Goal: Information Seeking & Learning: Learn about a topic

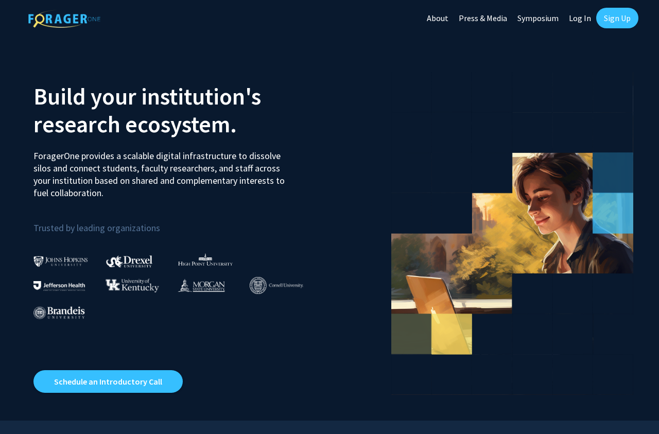
click at [586, 18] on link "Log In" at bounding box center [580, 18] width 32 height 36
select select
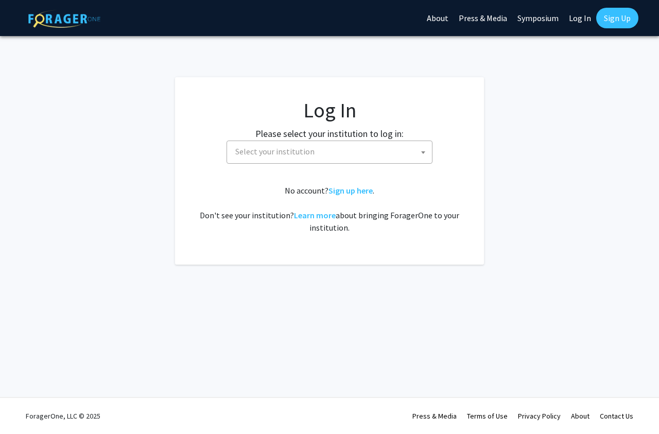
click at [251, 155] on span "Select your institution" at bounding box center [274, 151] width 79 height 10
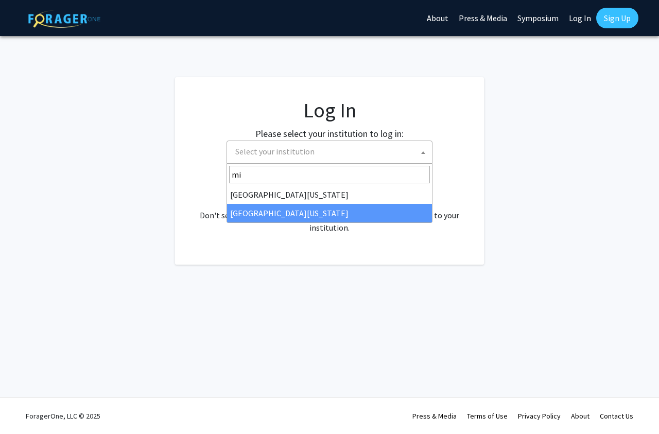
type input "mi"
select select "33"
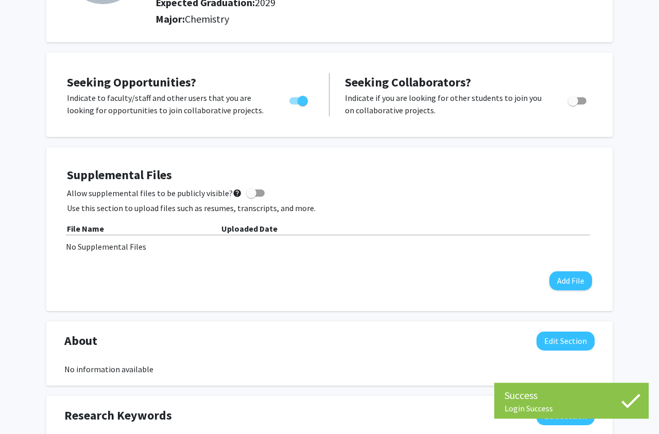
scroll to position [158, 0]
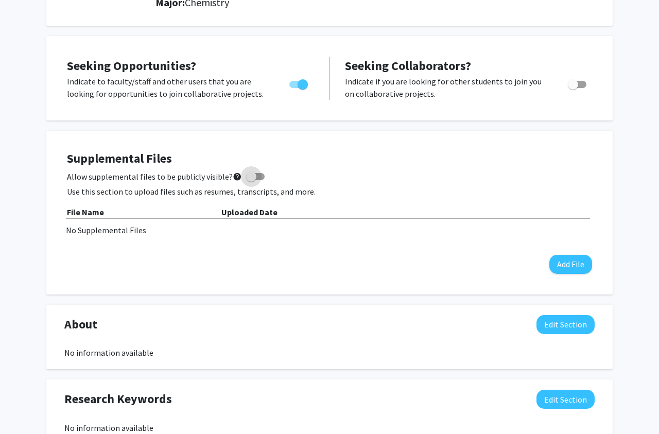
click at [246, 180] on span at bounding box center [251, 177] width 10 height 10
click at [251, 180] on input "Allow supplemental files to be publicly visible? help" at bounding box center [251, 180] width 1 height 1
checkbox input "true"
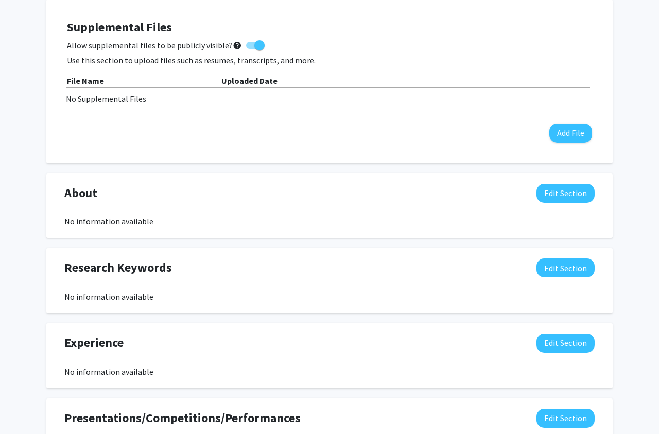
scroll to position [269, 0]
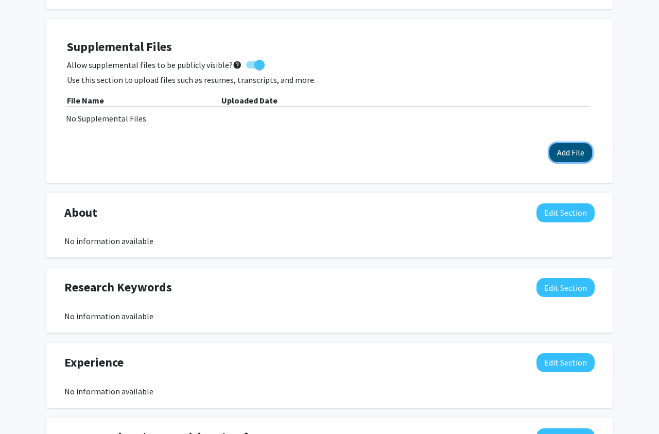
click at [554, 148] on button "Add File" at bounding box center [571, 152] width 43 height 19
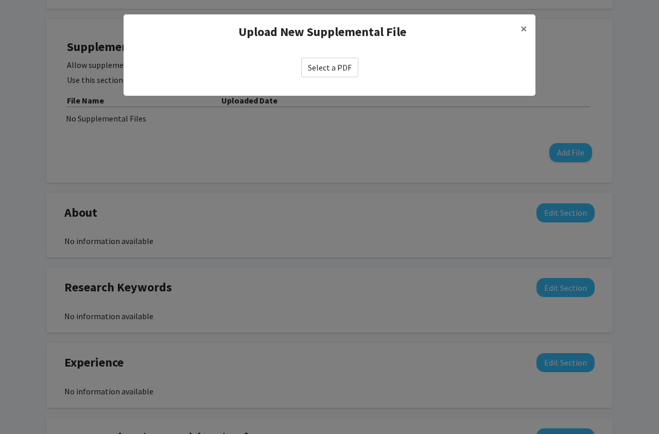
click at [331, 72] on label "Select a PDF" at bounding box center [329, 68] width 57 height 20
click at [0, 0] on input "Select a PDF" at bounding box center [0, 0] width 0 height 0
click at [330, 63] on label "Select a PDF" at bounding box center [329, 68] width 57 height 20
click at [0, 0] on input "Select a PDF" at bounding box center [0, 0] width 0 height 0
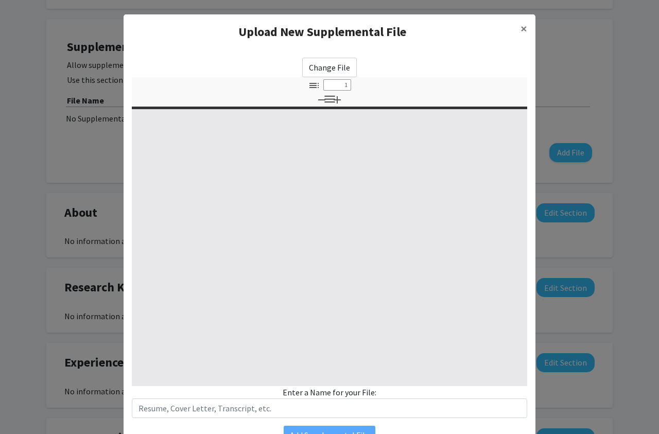
select select "custom"
type input "0"
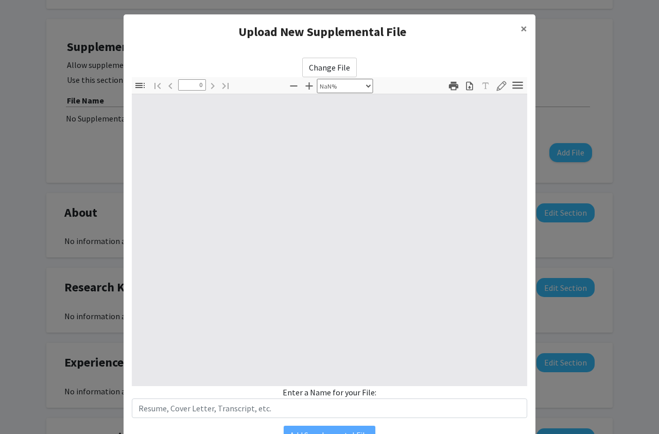
select select "auto"
type input "1"
select select "auto"
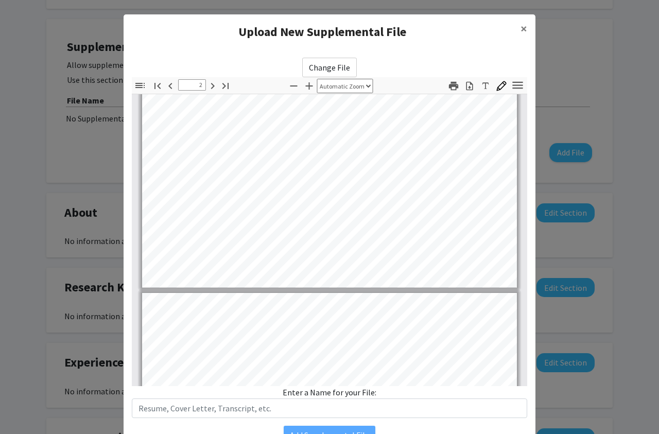
type input "3"
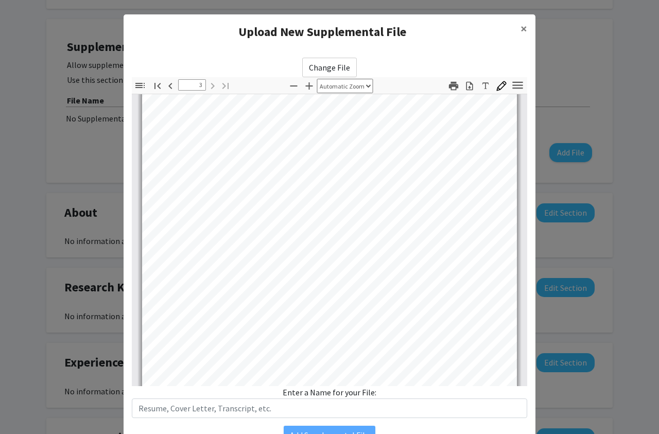
scroll to position [54, 0]
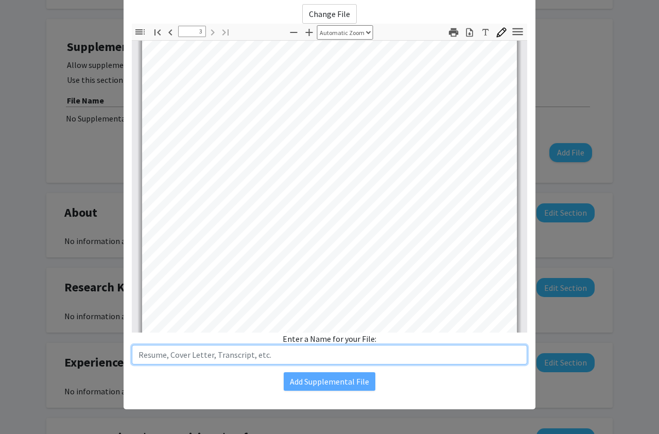
click at [262, 359] on input "text" at bounding box center [330, 355] width 396 height 20
type input "Resume"
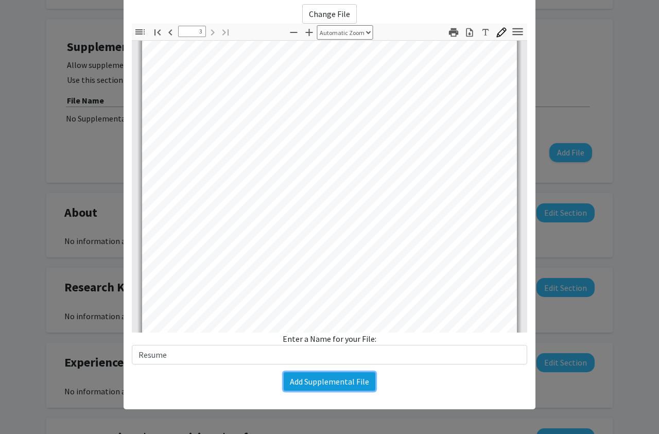
click at [346, 381] on button "Add Supplemental File" at bounding box center [330, 381] width 92 height 19
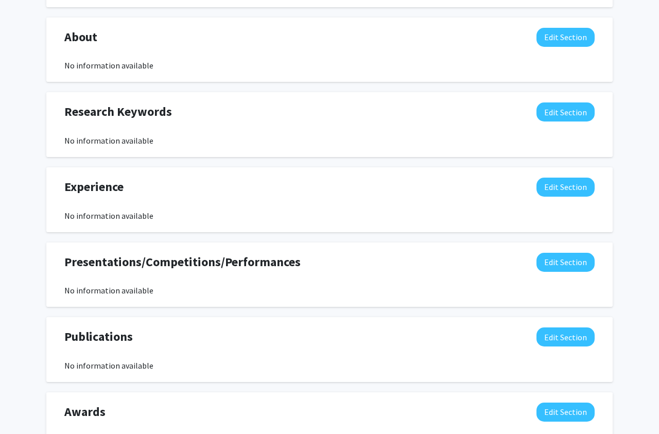
scroll to position [473, 0]
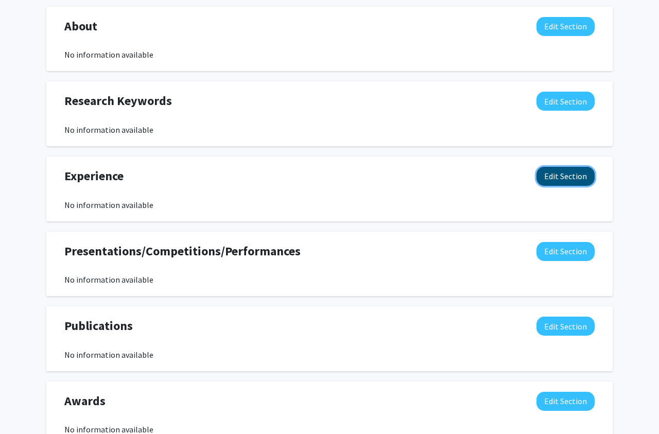
click at [563, 179] on button "Edit Section" at bounding box center [566, 176] width 58 height 19
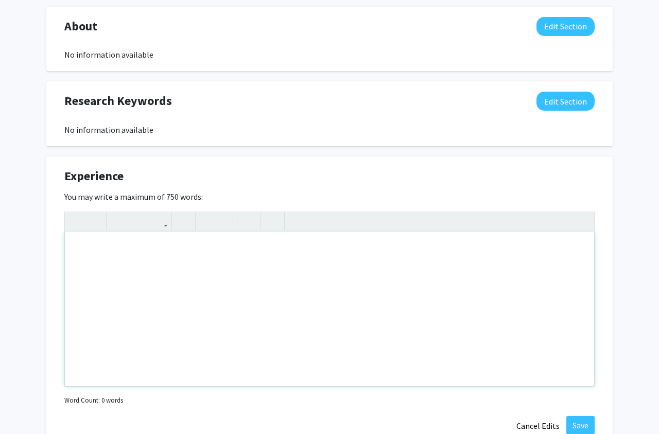
click at [329, 319] on div "Note to users with screen readers: Please deactivate our accessibility plugin f…" at bounding box center [330, 309] width 530 height 155
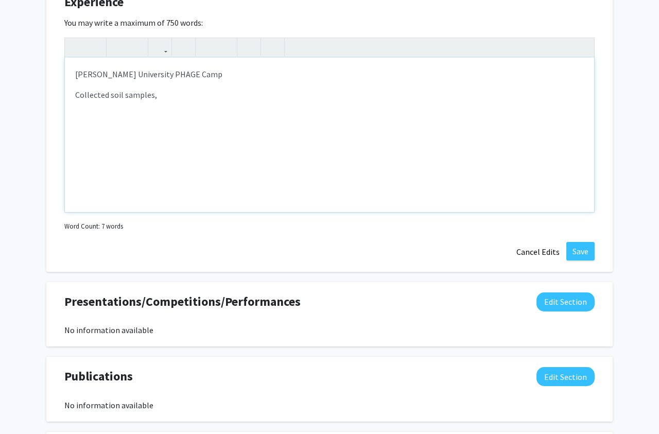
scroll to position [631, 0]
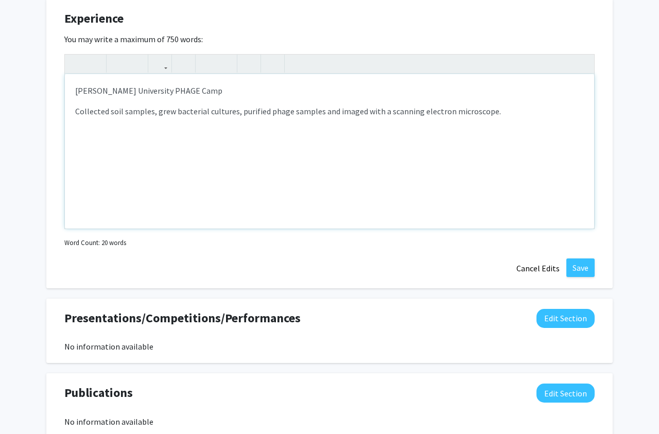
type textarea "<p>Webster University PHAGE Camp</p><p>Collected soil samples, grew bacterial c…"
click at [586, 270] on button "Save" at bounding box center [581, 268] width 28 height 19
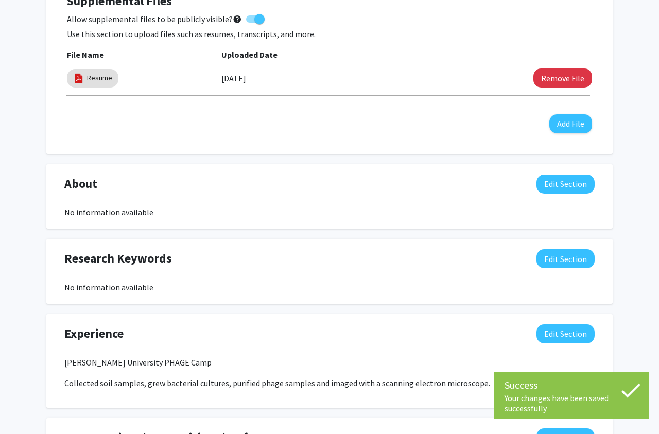
scroll to position [0, 0]
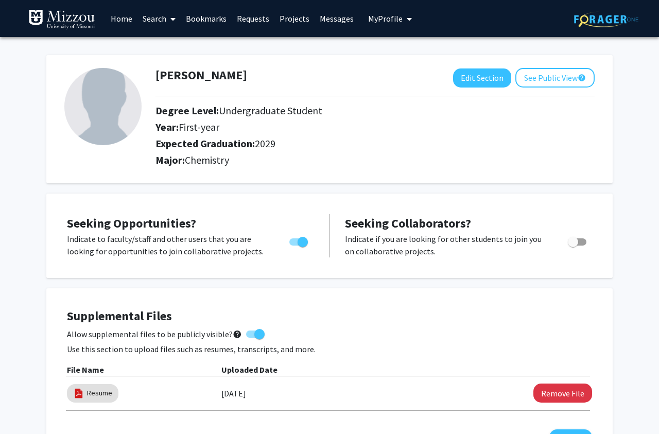
click at [162, 20] on link "Search" at bounding box center [159, 19] width 43 height 36
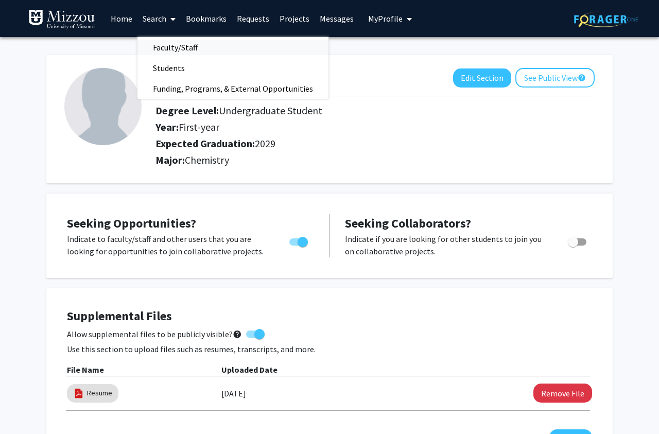
click at [174, 49] on span "Faculty/Staff" at bounding box center [176, 47] width 76 height 21
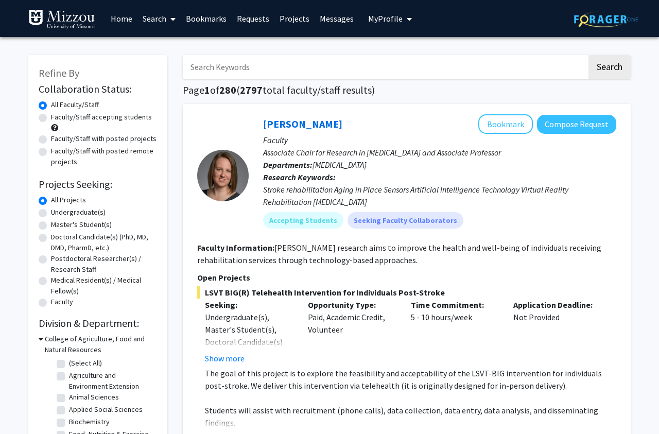
click at [292, 64] on input "Search Keywords" at bounding box center [385, 67] width 404 height 24
click at [97, 212] on label "Undergraduate(s)" at bounding box center [78, 212] width 55 height 11
click at [58, 212] on input "Undergraduate(s)" at bounding box center [54, 210] width 7 height 7
radio input "true"
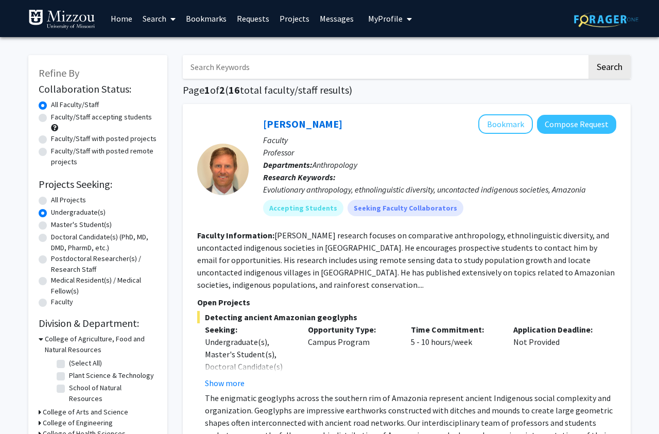
click at [282, 72] on input "Search Keywords" at bounding box center [385, 67] width 404 height 24
click at [70, 198] on label "All Projects" at bounding box center [68, 200] width 35 height 11
click at [58, 198] on input "All Projects" at bounding box center [54, 198] width 7 height 7
radio input "true"
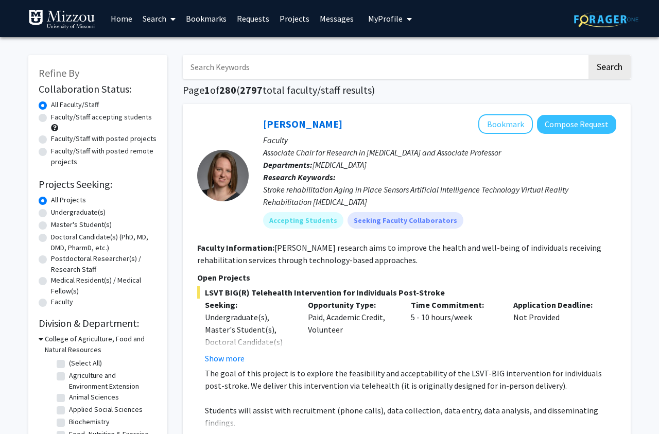
click at [89, 210] on label "Undergraduate(s)" at bounding box center [78, 212] width 55 height 11
click at [58, 210] on input "Undergraduate(s)" at bounding box center [54, 210] width 7 height 7
radio input "true"
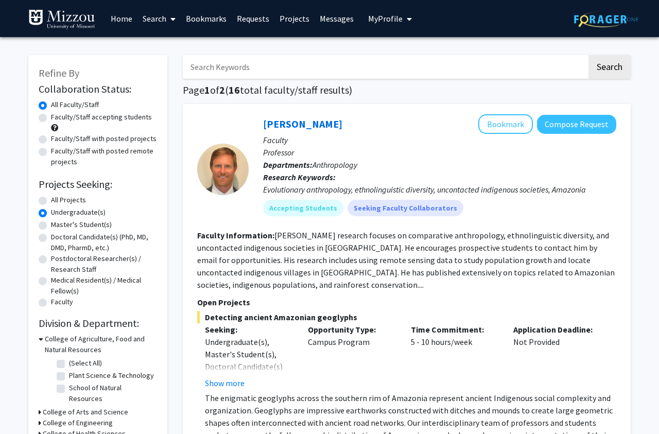
click at [69, 205] on label "All Projects" at bounding box center [68, 200] width 35 height 11
click at [58, 201] on input "All Projects" at bounding box center [54, 198] width 7 height 7
radio input "true"
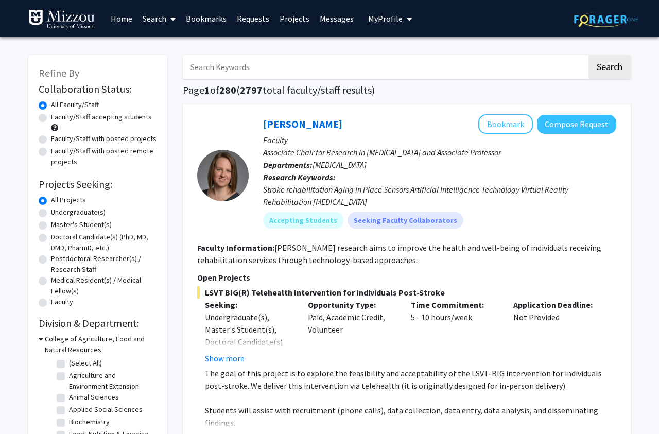
click at [351, 189] on div "Stroke rehabilitation Aging in Place Sensors Artificial Intelligence Technology…" at bounding box center [439, 195] width 353 height 25
click at [299, 70] on input "Search Keywords" at bounding box center [385, 67] width 404 height 24
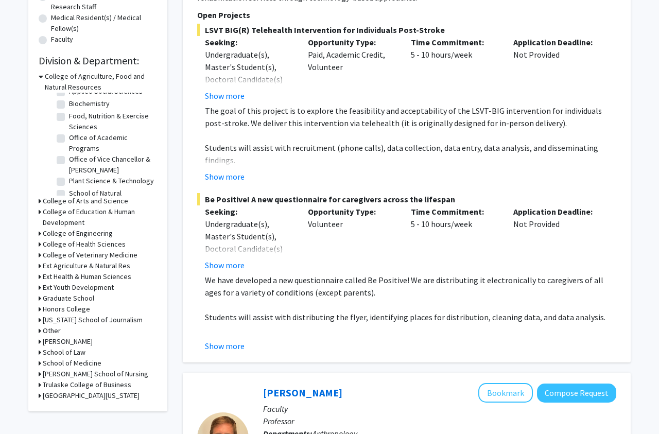
scroll to position [63, 0]
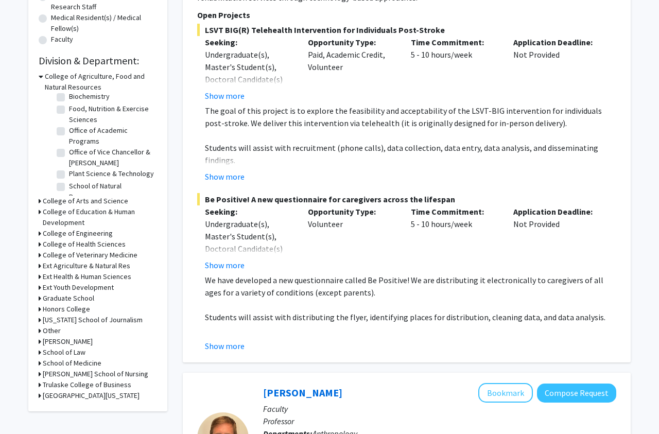
click at [107, 174] on label "Plant Science & Technology" at bounding box center [111, 173] width 85 height 11
click at [76, 174] on input "Plant Science & Technology" at bounding box center [72, 171] width 7 height 7
checkbox input "true"
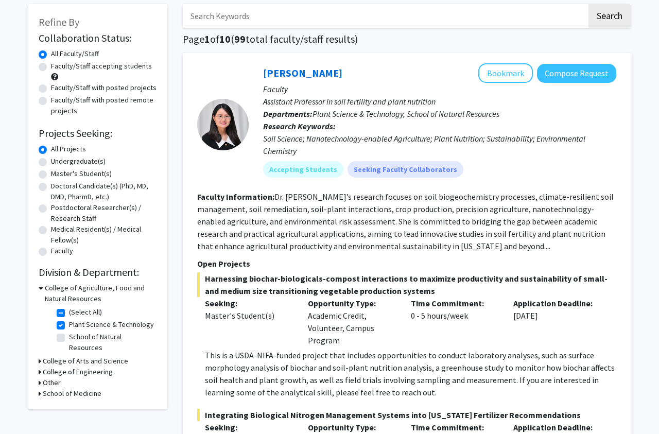
scroll to position [53, 0]
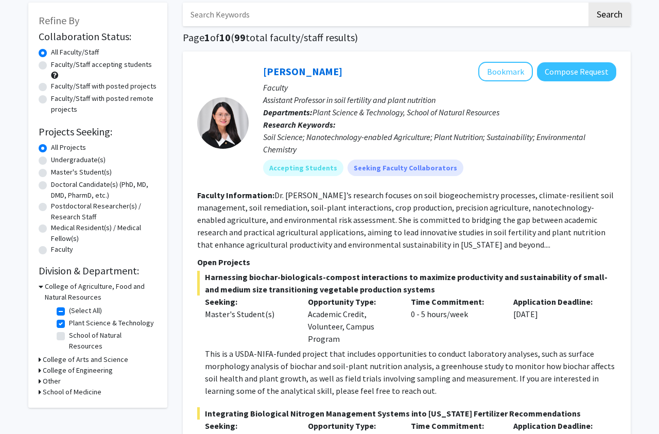
click at [69, 336] on label "School of Natural Resources" at bounding box center [112, 341] width 86 height 22
click at [69, 336] on input "School of Natural Resources" at bounding box center [72, 333] width 7 height 7
checkbox input "true"
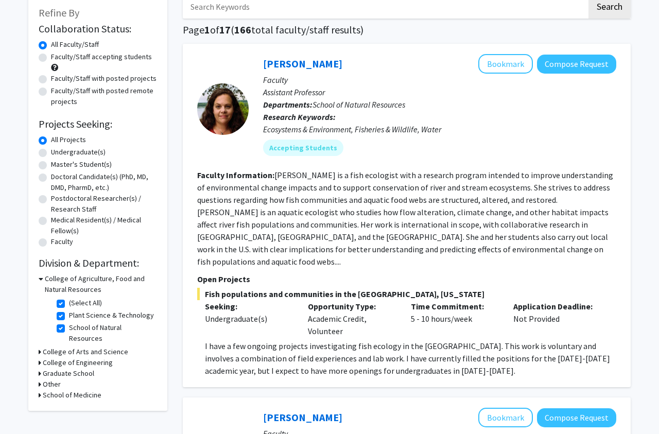
scroll to position [158, 0]
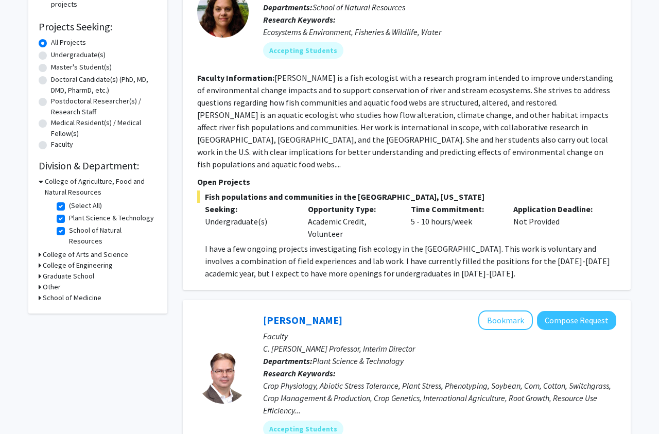
click at [86, 249] on h3 "College of Arts and Science" at bounding box center [86, 254] width 86 height 11
click at [84, 249] on h3 "College of Arts and Science" at bounding box center [88, 254] width 86 height 11
click at [53, 282] on h3 "Other" at bounding box center [52, 287] width 18 height 11
click at [54, 282] on h3 "Other" at bounding box center [54, 287] width 18 height 11
click at [69, 218] on label "Plant Science & Technology" at bounding box center [111, 218] width 85 height 11
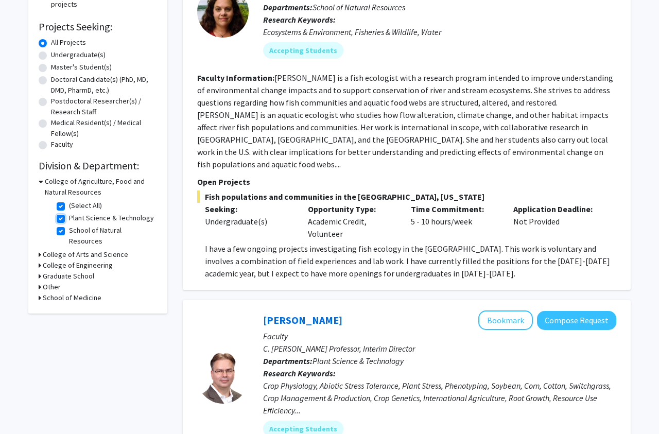
click at [69, 218] on input "Plant Science & Technology" at bounding box center [72, 216] width 7 height 7
checkbox input "false"
checkbox input "true"
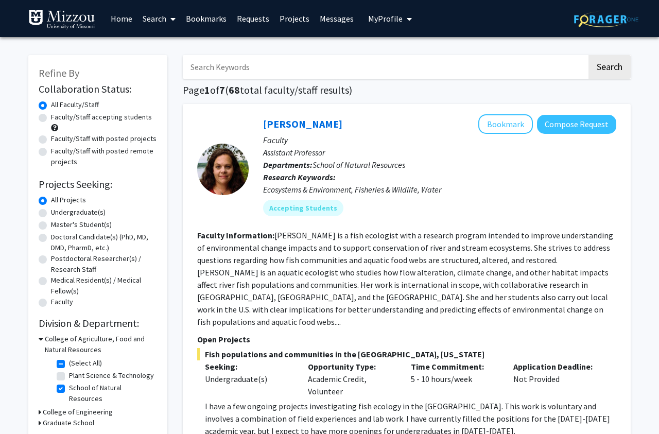
click at [69, 389] on label "School of Natural Resources" at bounding box center [112, 394] width 86 height 22
click at [69, 389] on input "School of Natural Resources" at bounding box center [72, 386] width 7 height 7
checkbox input "false"
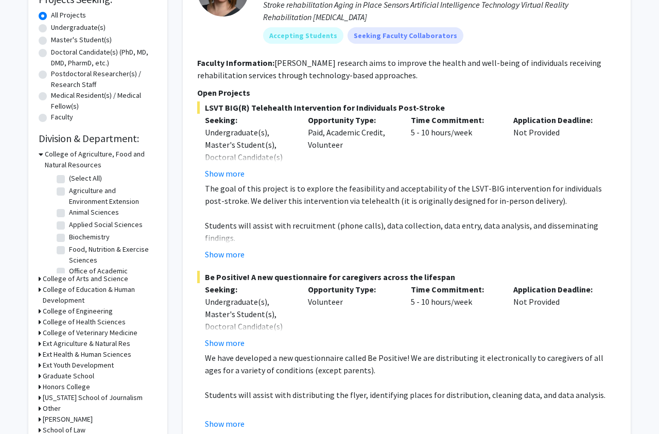
scroll to position [210, 0]
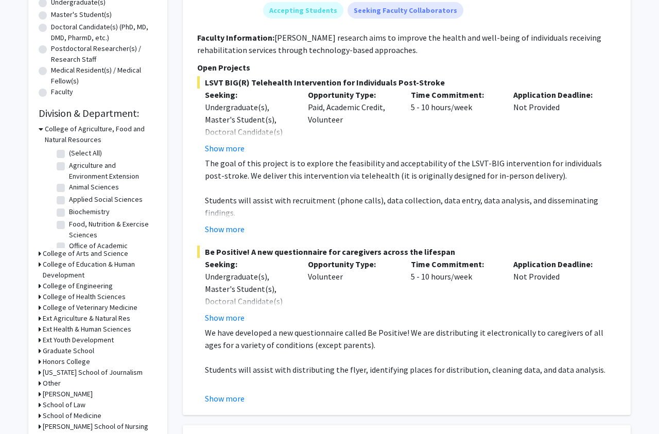
click at [87, 327] on h3 "Ext Health & Human Sciences" at bounding box center [87, 329] width 89 height 11
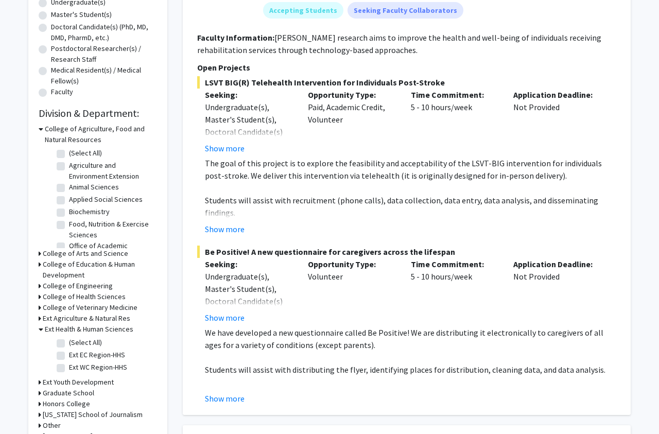
click at [87, 327] on h3 "Ext Health & Human Sciences" at bounding box center [89, 329] width 89 height 11
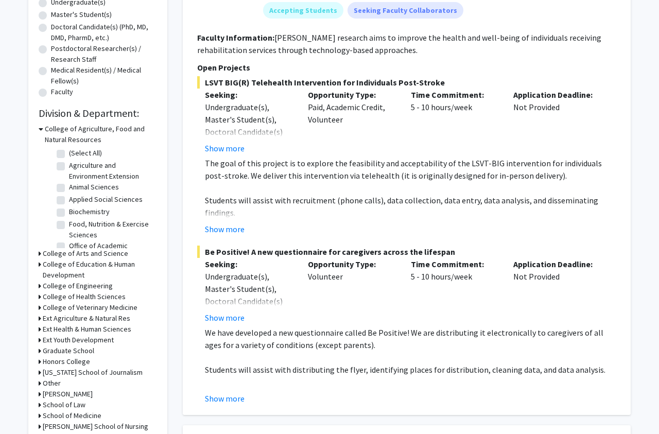
click at [94, 253] on h3 "College of Arts and Science" at bounding box center [86, 253] width 86 height 11
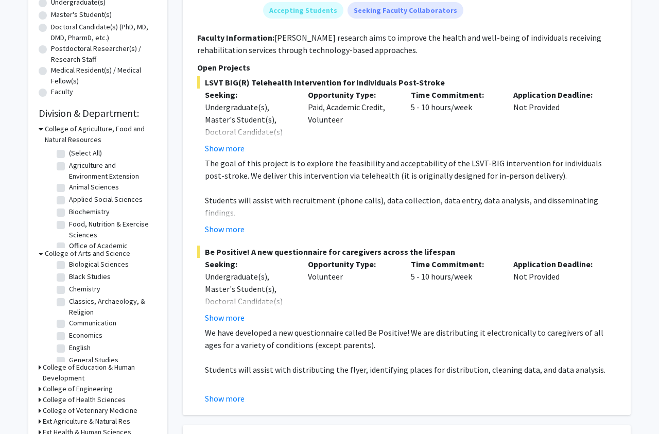
scroll to position [56, 0]
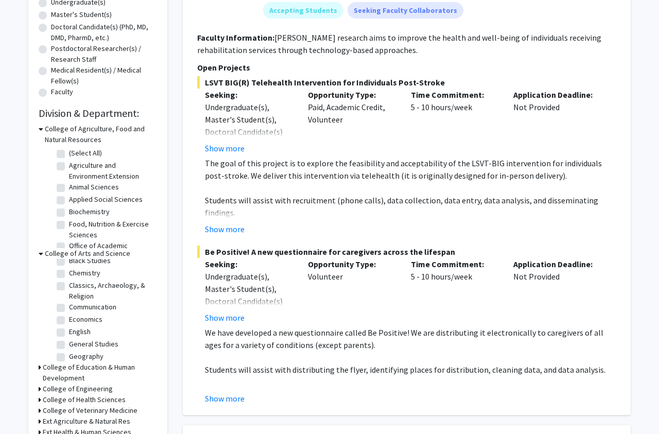
click at [83, 276] on label "Chemistry" at bounding box center [84, 273] width 31 height 11
click at [76, 275] on input "Chemistry" at bounding box center [72, 271] width 7 height 7
checkbox input "true"
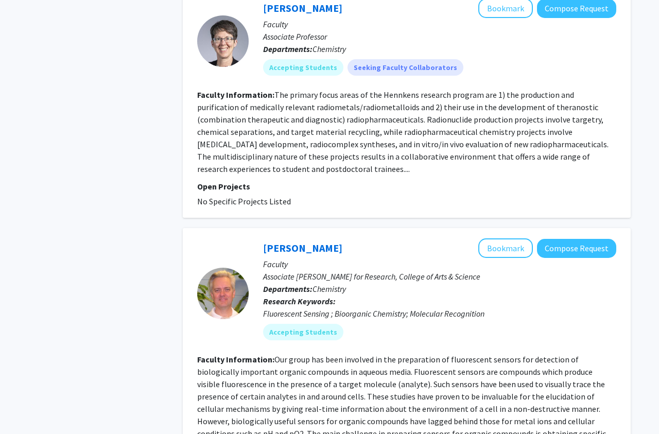
scroll to position [1209, 0]
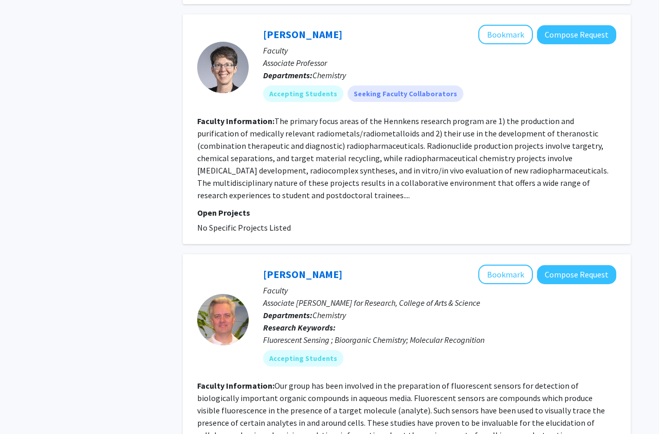
click at [259, 166] on fg-read-more "The primary focus areas of the Hennkens research program are 1) the production …" at bounding box center [403, 158] width 412 height 84
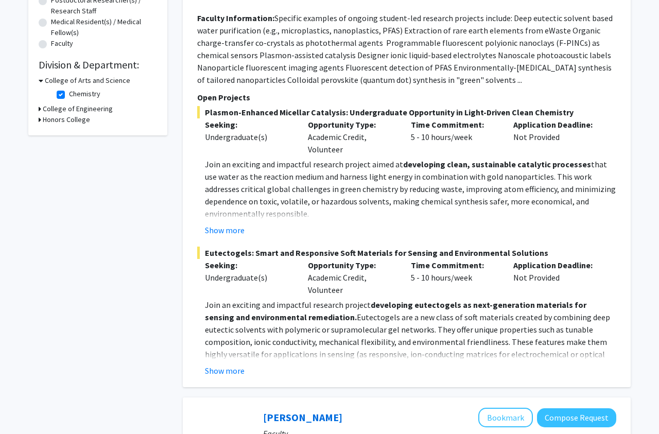
scroll to position [0, 0]
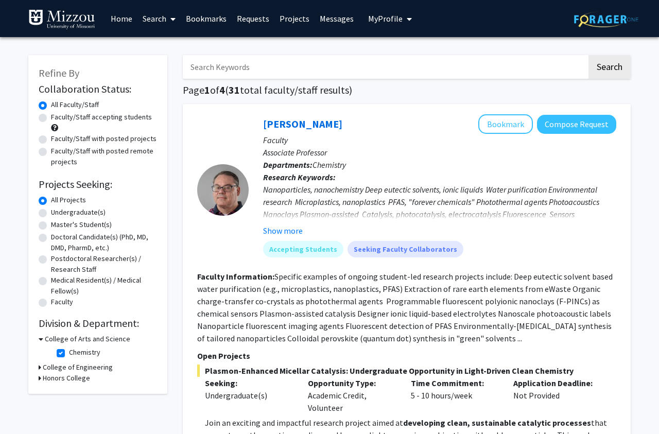
click at [51, 116] on label "Faculty/Staff accepting students" at bounding box center [101, 117] width 101 height 11
click at [51, 116] on input "Faculty/Staff accepting students" at bounding box center [54, 115] width 7 height 7
radio input "true"
click at [208, 136] on div at bounding box center [223, 189] width 52 height 151
click at [79, 137] on label "Faculty/Staff with posted projects" at bounding box center [104, 138] width 106 height 11
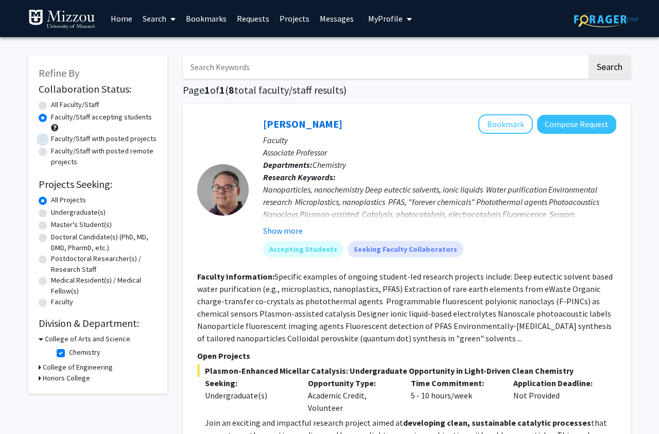
click at [58, 137] on input "Faculty/Staff with posted projects" at bounding box center [54, 136] width 7 height 7
radio input "true"
click at [69, 349] on label "Chemistry" at bounding box center [84, 352] width 31 height 11
click at [69, 349] on input "Chemistry" at bounding box center [72, 350] width 7 height 7
checkbox input "false"
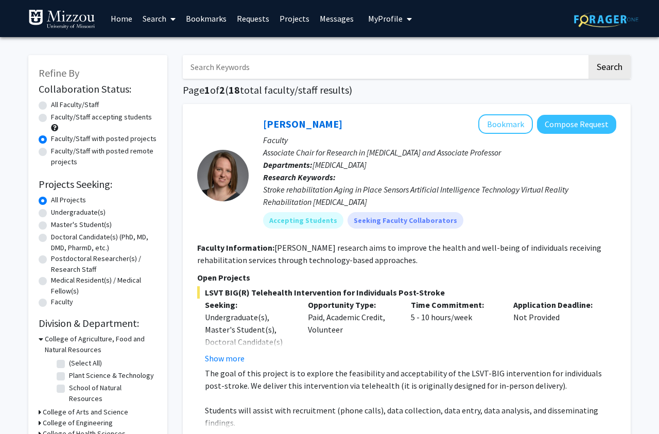
click at [86, 123] on div "Faculty/Staff accepting students" at bounding box center [98, 123] width 118 height 22
click at [86, 116] on label "Faculty/Staff accepting students" at bounding box center [101, 117] width 101 height 11
click at [58, 116] on input "Faculty/Staff accepting students" at bounding box center [54, 115] width 7 height 7
radio input "true"
click at [316, 256] on fg-read-more "Dr. Wolpert's research aims to improve the health and well-being of individuals…" at bounding box center [399, 254] width 404 height 23
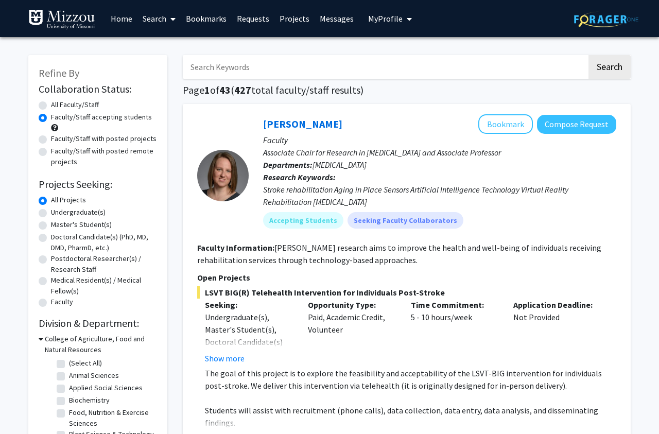
click at [91, 101] on label "All Faculty/Staff" at bounding box center [75, 104] width 48 height 11
click at [58, 101] on input "All Faculty/Staff" at bounding box center [54, 102] width 7 height 7
radio input "true"
click at [92, 115] on label "Faculty/Staff accepting students" at bounding box center [101, 117] width 101 height 11
click at [58, 115] on input "Faculty/Staff accepting students" at bounding box center [54, 115] width 7 height 7
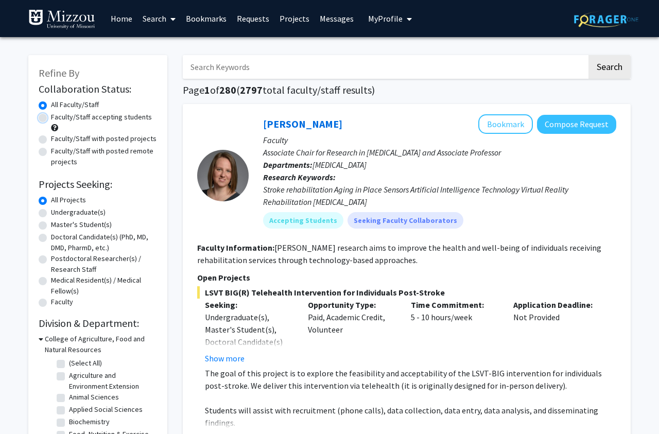
radio input "true"
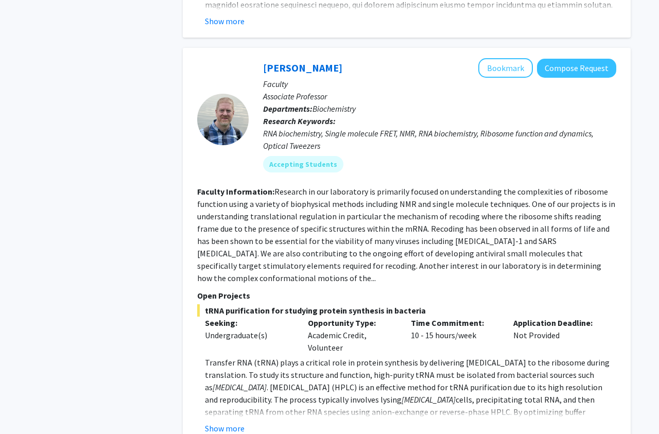
scroll to position [1103, 0]
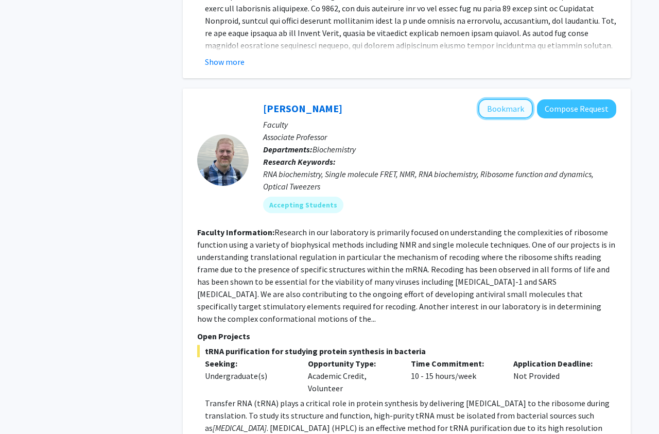
click at [492, 105] on button "Bookmark" at bounding box center [506, 109] width 55 height 20
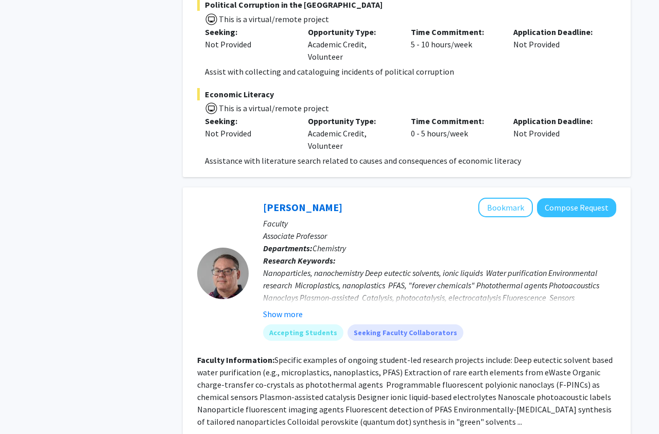
scroll to position [2365, 0]
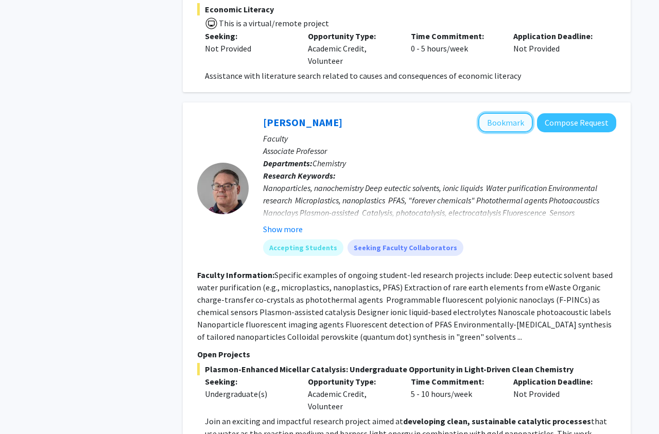
click at [498, 113] on button "Bookmark" at bounding box center [506, 123] width 55 height 20
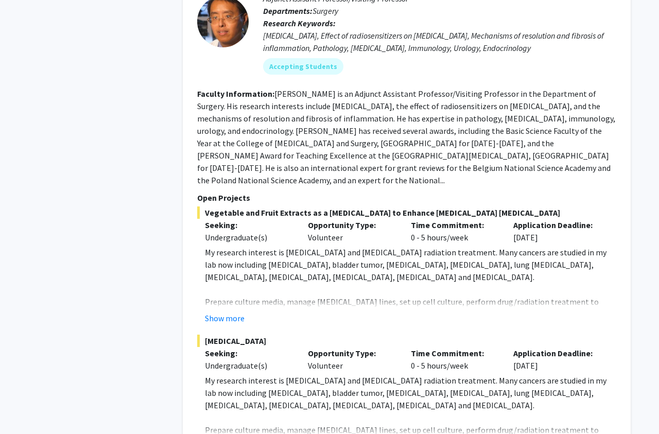
scroll to position [3626, 0]
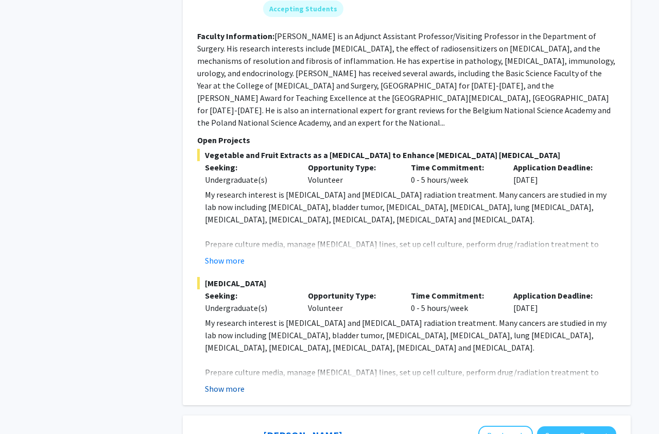
click at [226, 383] on button "Show more" at bounding box center [225, 389] width 40 height 12
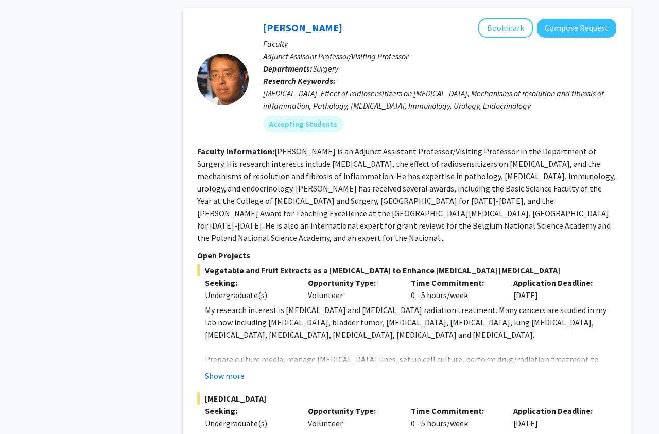
scroll to position [3416, 0]
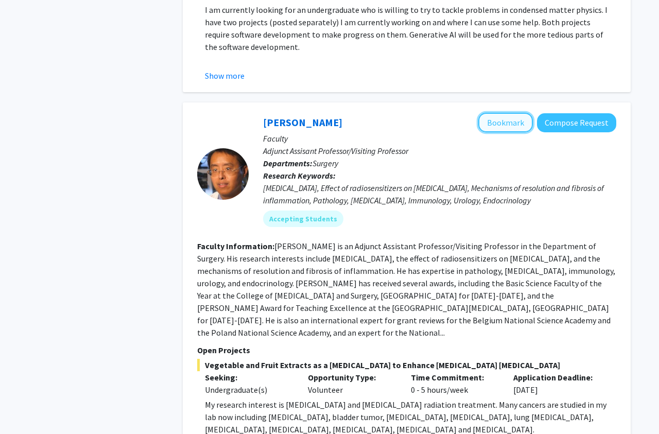
click at [493, 113] on button "Bookmark" at bounding box center [506, 123] width 55 height 20
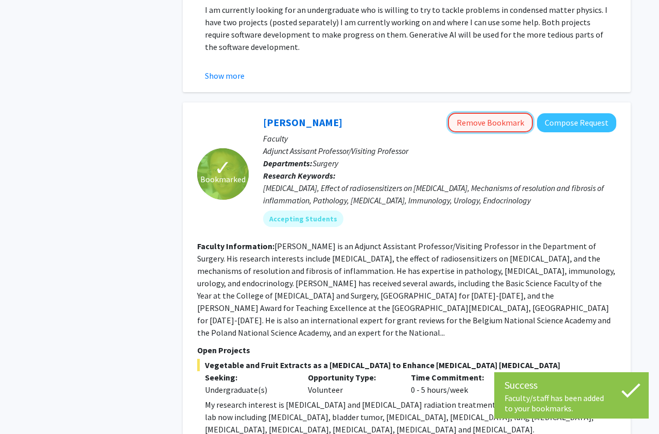
click at [487, 113] on button "Remove Bookmark" at bounding box center [490, 123] width 85 height 20
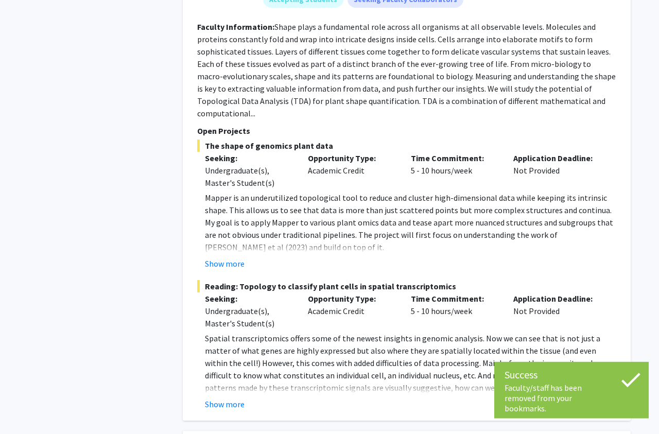
scroll to position [4414, 0]
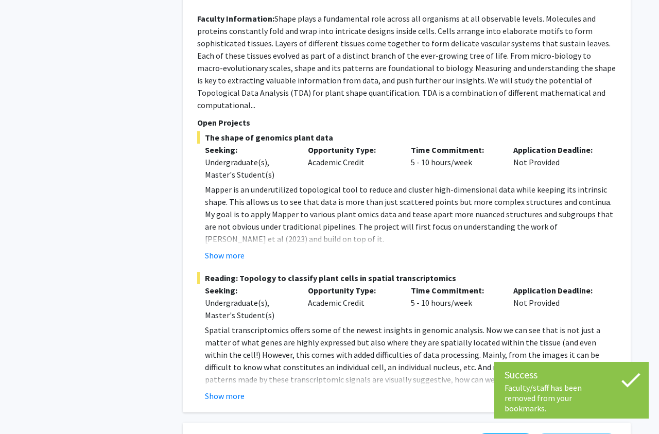
click at [222, 324] on fg-read-more "Spatial transcriptomics offers some of the newest insights in genomic analysis.…" at bounding box center [406, 363] width 419 height 78
click at [222, 390] on button "Show more" at bounding box center [225, 396] width 40 height 12
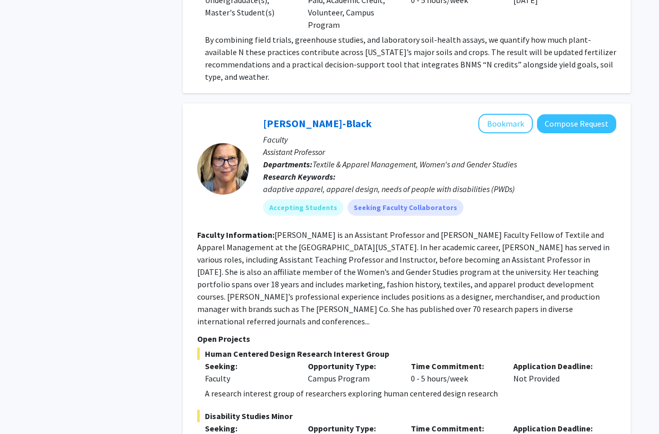
scroll to position [5517, 0]
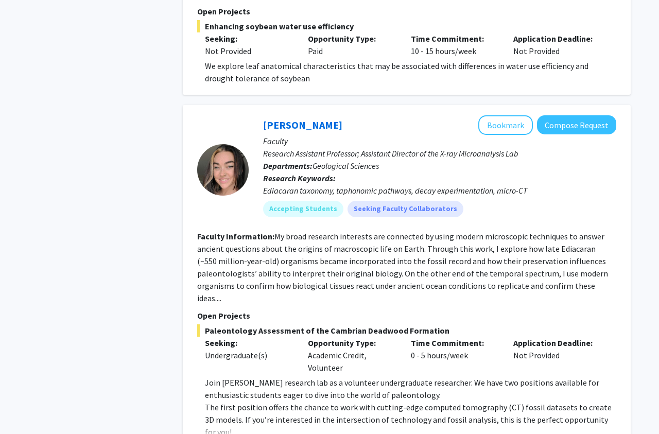
scroll to position [1103, 0]
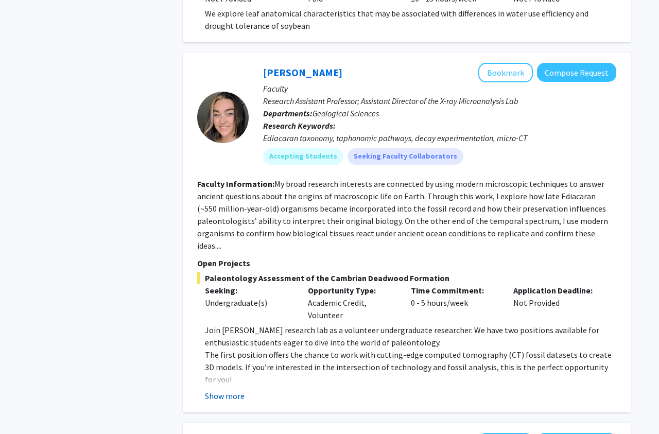
click at [231, 390] on button "Show more" at bounding box center [225, 396] width 40 height 12
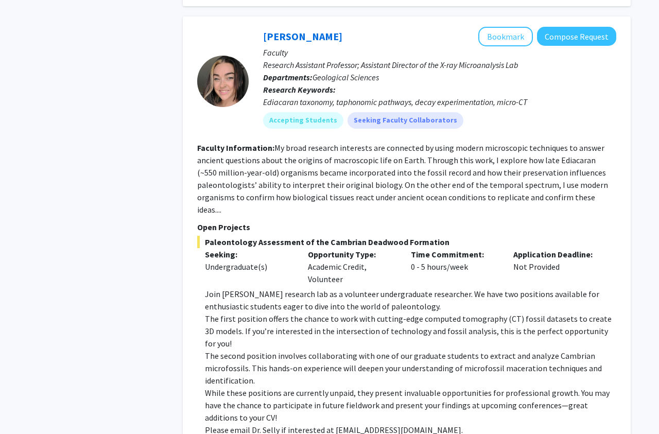
scroll to position [1156, 0]
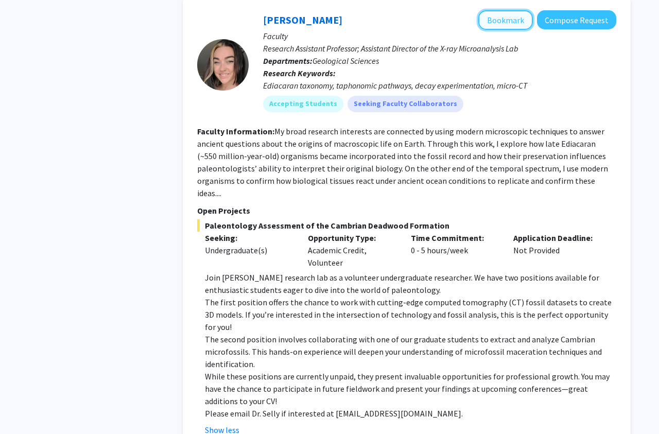
click at [493, 11] on button "Bookmark" at bounding box center [506, 20] width 55 height 20
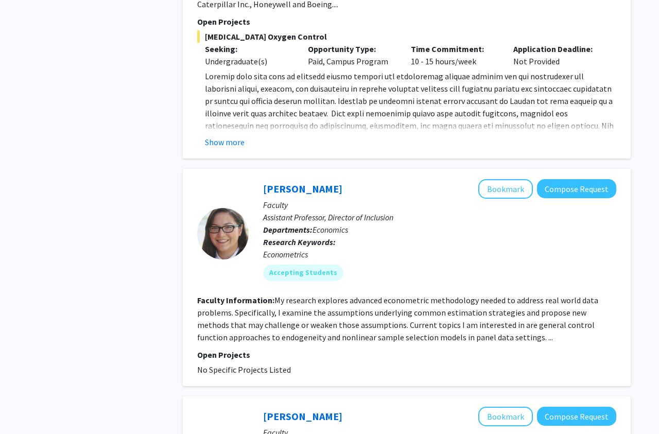
scroll to position [2890, 0]
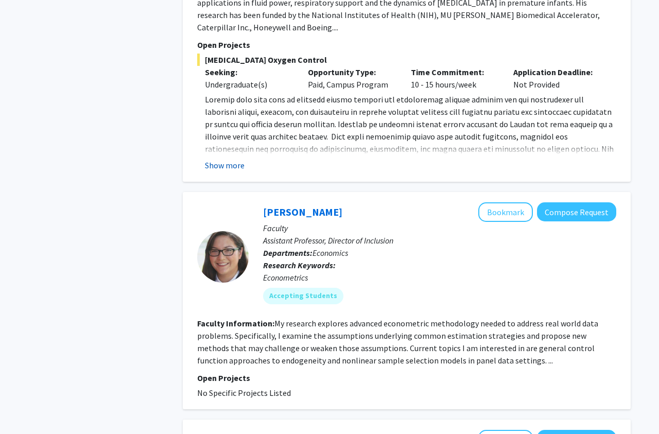
click at [217, 159] on button "Show more" at bounding box center [225, 165] width 40 height 12
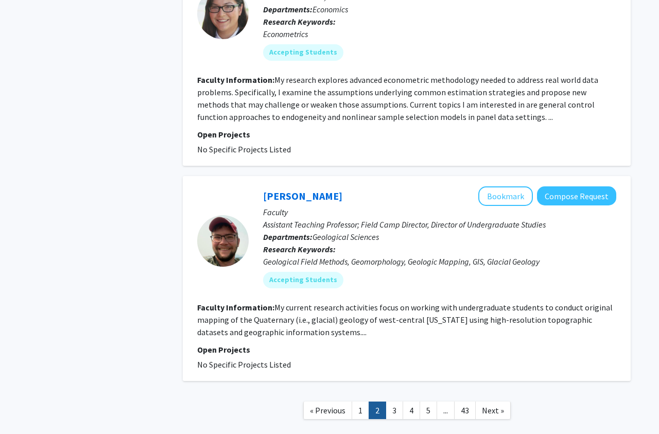
scroll to position [3219, 0]
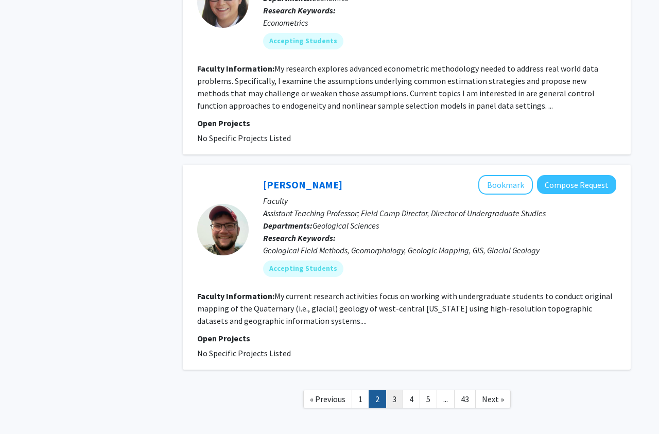
click at [395, 390] on link "3" at bounding box center [395, 399] width 18 height 18
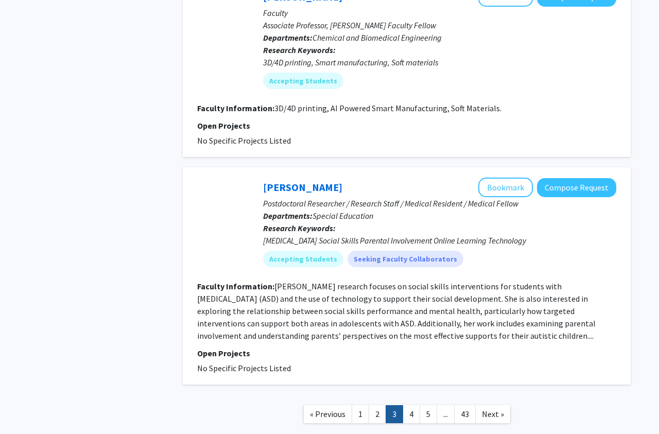
scroll to position [2097, 0]
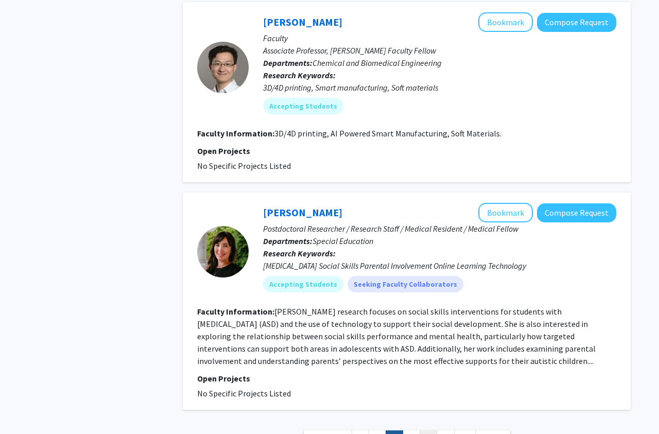
click at [420, 431] on link "5" at bounding box center [429, 440] width 18 height 18
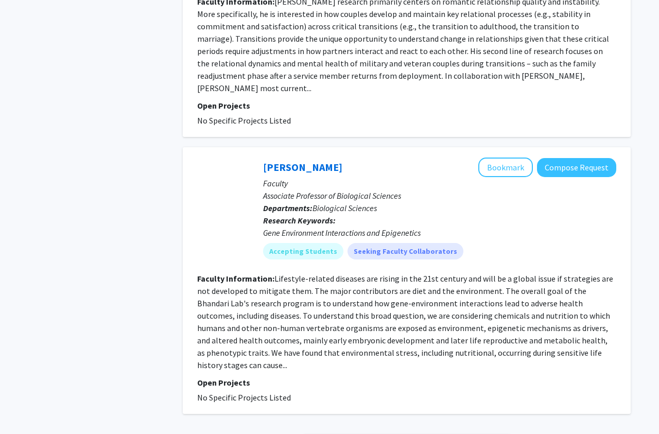
scroll to position [2186, 0]
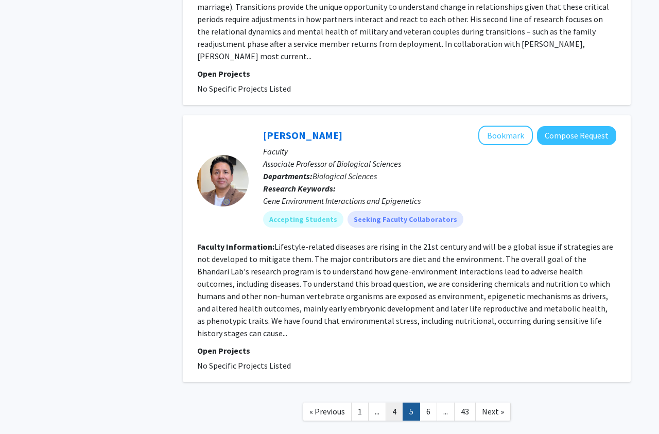
click at [399, 403] on link "4" at bounding box center [395, 412] width 18 height 18
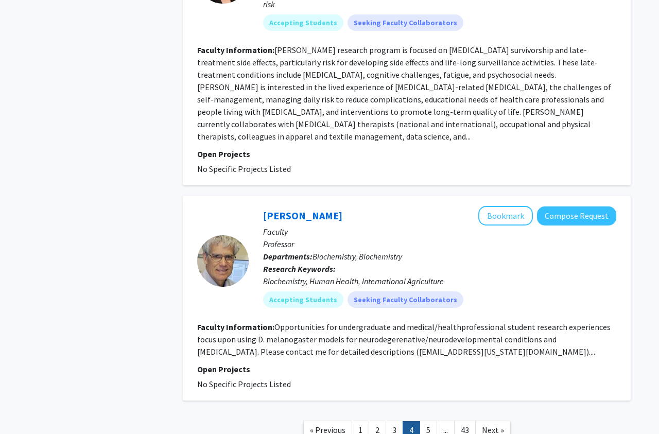
scroll to position [2500, 0]
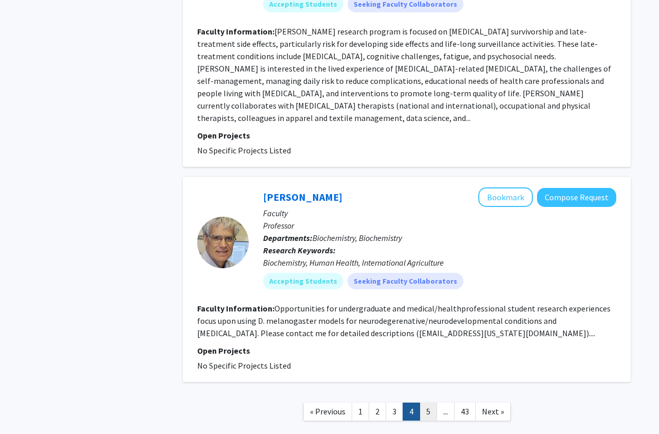
click at [426, 403] on link "5" at bounding box center [429, 412] width 18 height 18
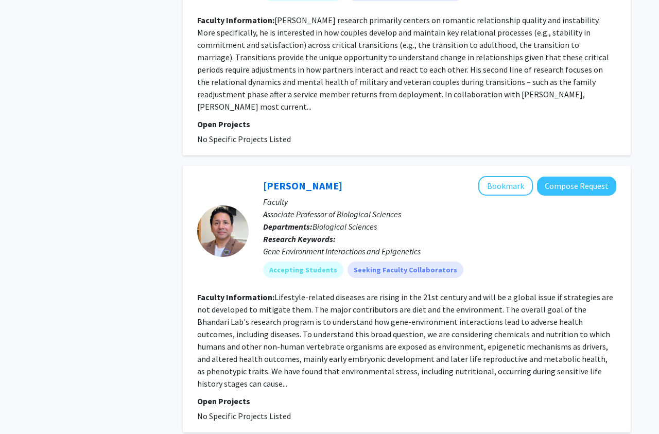
scroll to position [2154, 0]
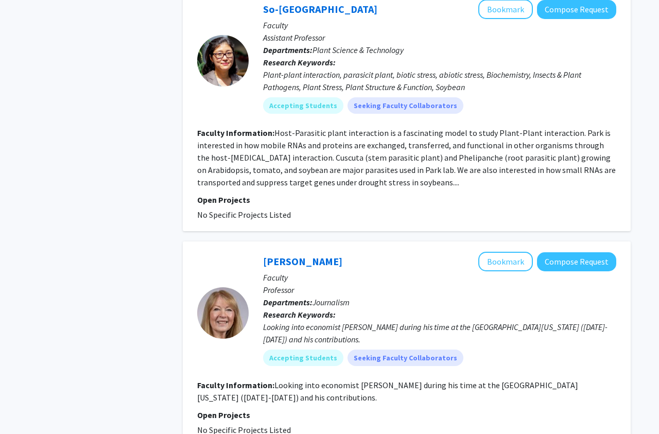
scroll to position [2312, 0]
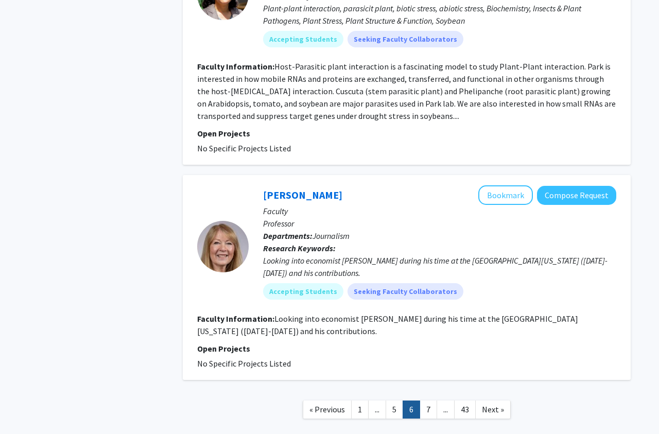
click at [425, 401] on link "7" at bounding box center [429, 410] width 18 height 18
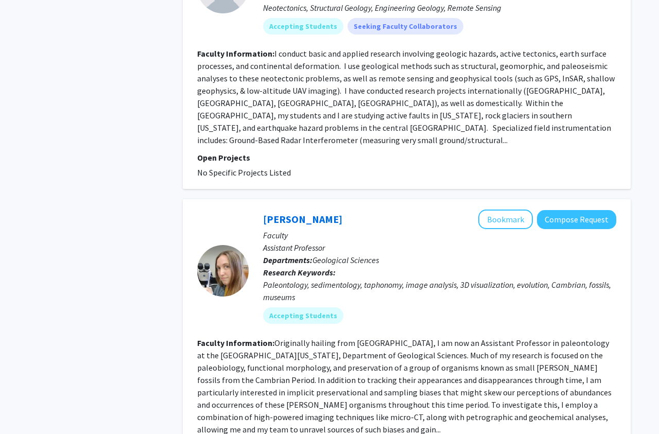
scroll to position [1682, 0]
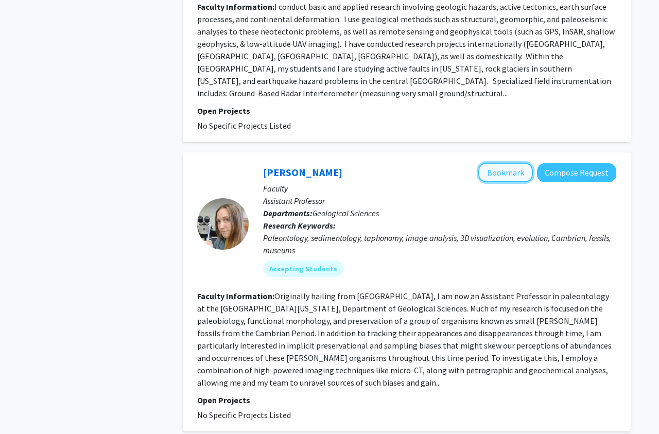
click at [501, 163] on button "Bookmark" at bounding box center [506, 173] width 55 height 20
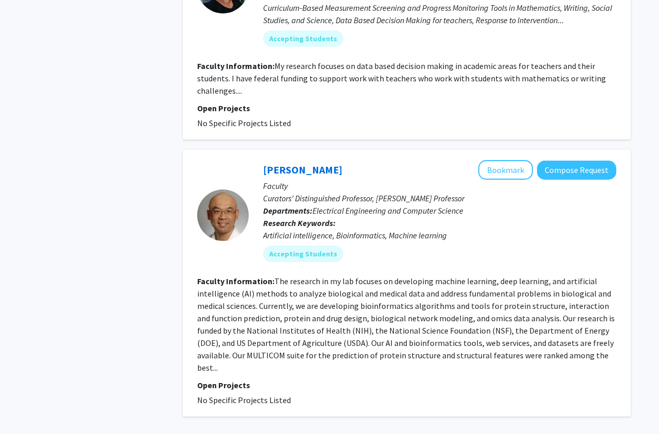
scroll to position [2261, 0]
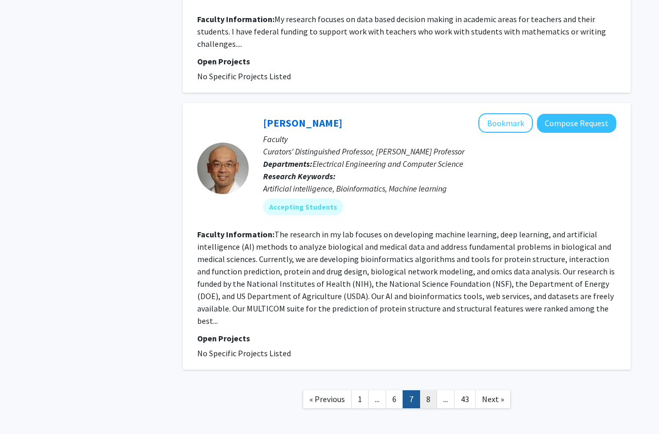
click at [427, 390] on link "8" at bounding box center [429, 399] width 18 height 18
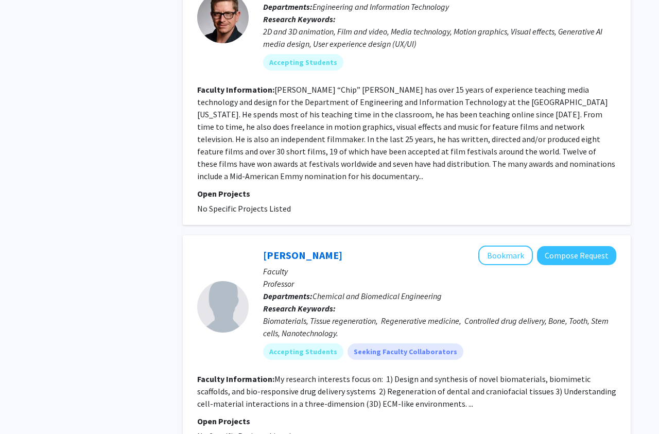
scroll to position [2470, 0]
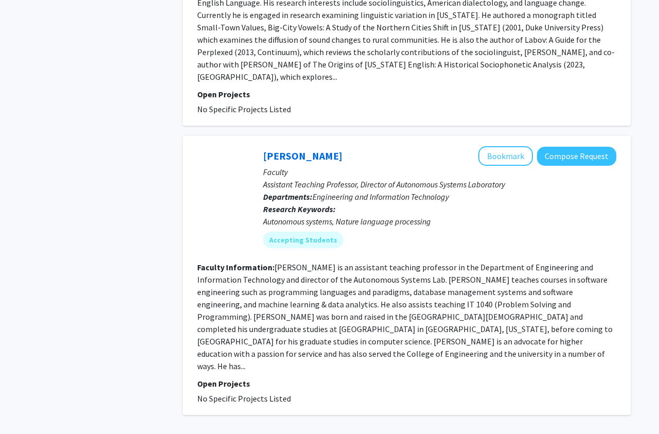
scroll to position [2347, 0]
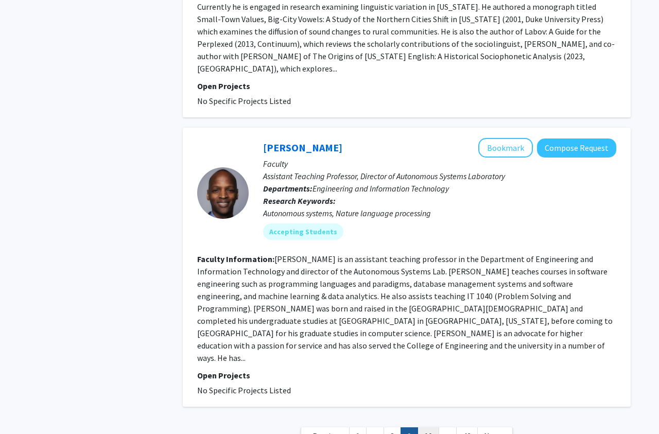
click at [425, 428] on link "10" at bounding box center [429, 437] width 22 height 18
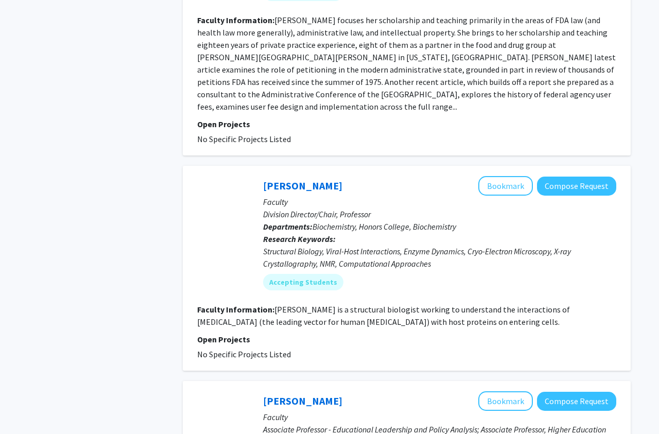
scroll to position [1997, 0]
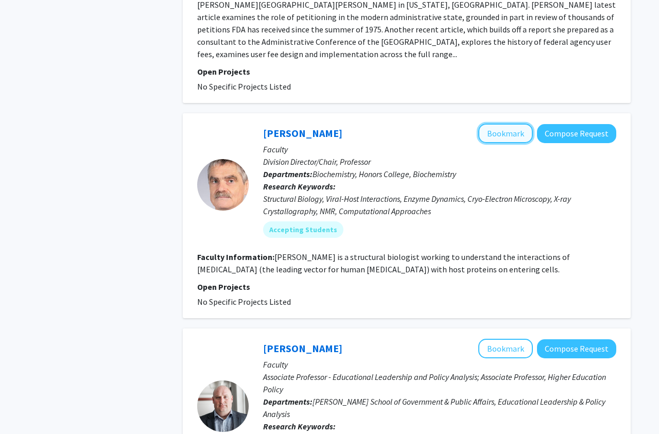
click at [506, 124] on button "Bookmark" at bounding box center [506, 134] width 55 height 20
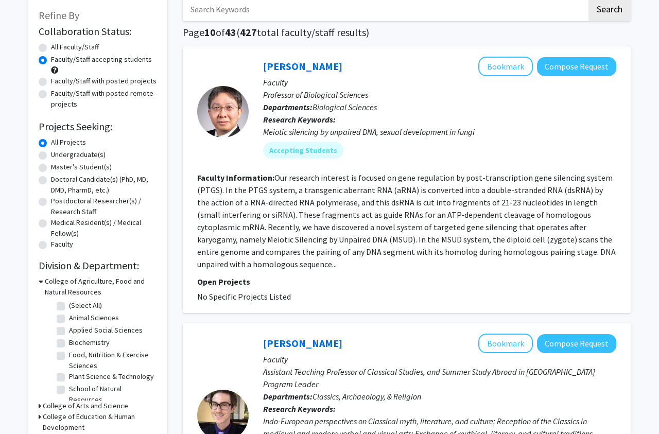
scroll to position [0, 0]
